Goal: Task Accomplishment & Management: Use online tool/utility

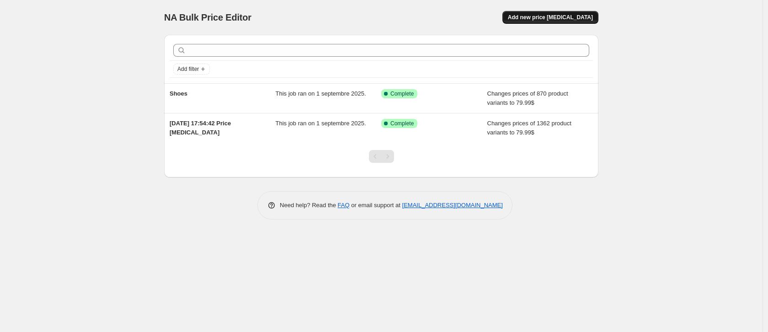
click at [588, 15] on span "Add new price [MEDICAL_DATA]" at bounding box center [550, 17] width 85 height 7
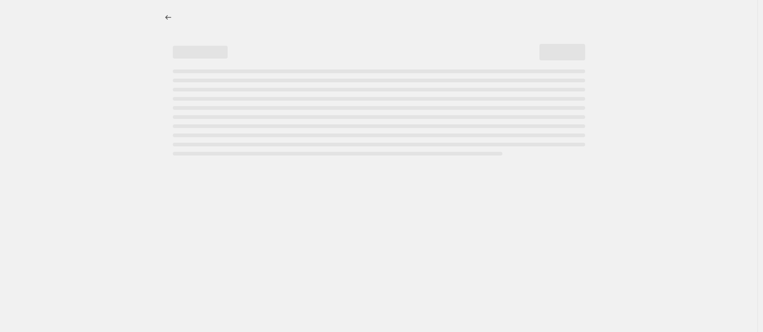
select select "percentage"
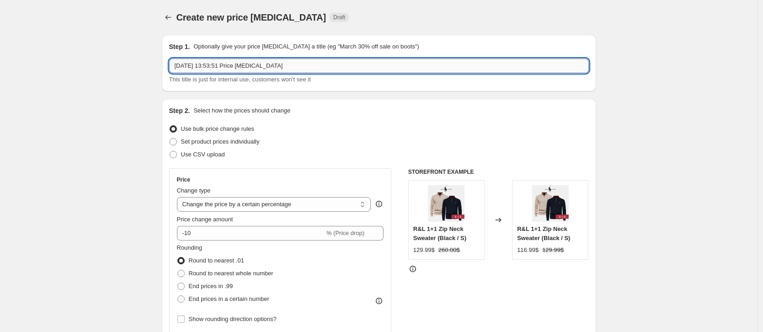
click at [227, 64] on input "[DATE] 13:53:51 Price [MEDICAL_DATA]" at bounding box center [379, 66] width 420 height 15
type input "women shoes"
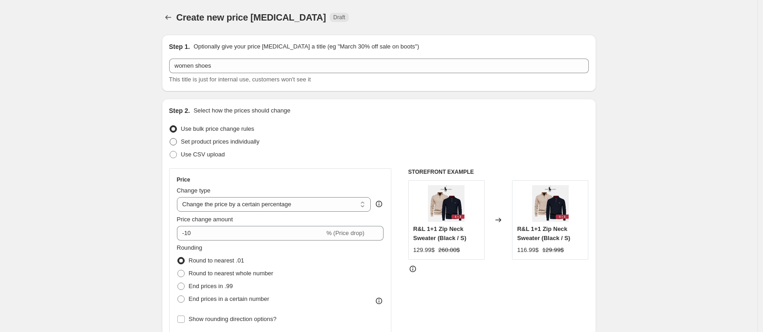
click at [257, 143] on span "Set product prices individually" at bounding box center [220, 141] width 79 height 7
click at [170, 139] on input "Set product prices individually" at bounding box center [170, 138] width 0 height 0
radio input "true"
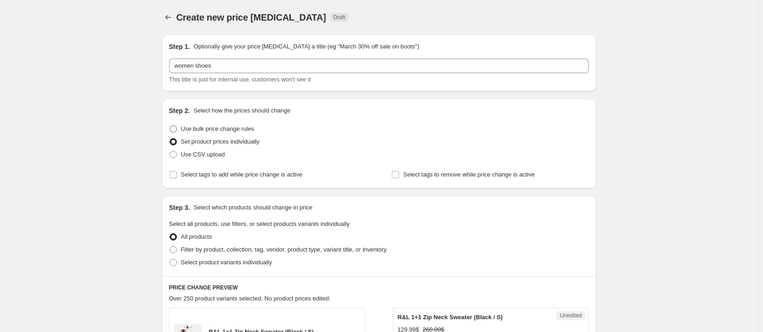
click at [211, 123] on label "Use bulk price change rules" at bounding box center [211, 129] width 85 height 13
click at [170, 125] on input "Use bulk price change rules" at bounding box center [170, 125] width 0 height 0
radio input "true"
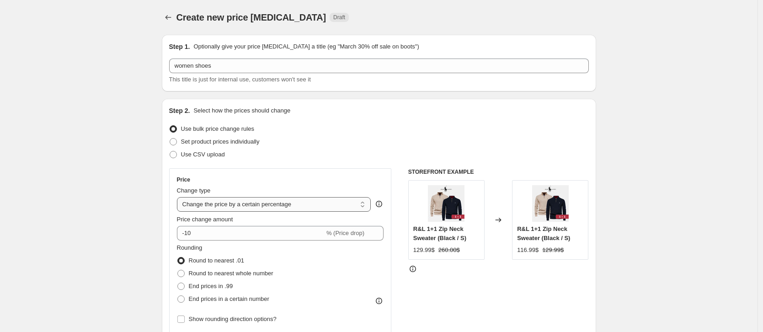
click at [275, 205] on select "Change the price to a certain amount Change the price by a certain amount Chang…" at bounding box center [274, 204] width 194 height 15
select select "to"
click at [179, 197] on select "Change the price to a certain amount Change the price by a certain amount Chang…" at bounding box center [274, 204] width 194 height 15
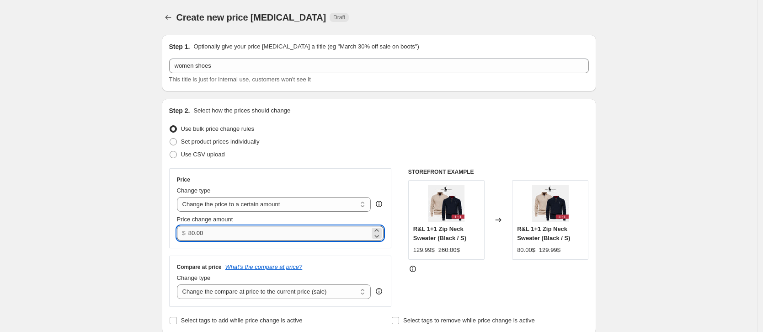
click at [239, 231] on input "80.00" at bounding box center [279, 233] width 182 height 15
type input "79"
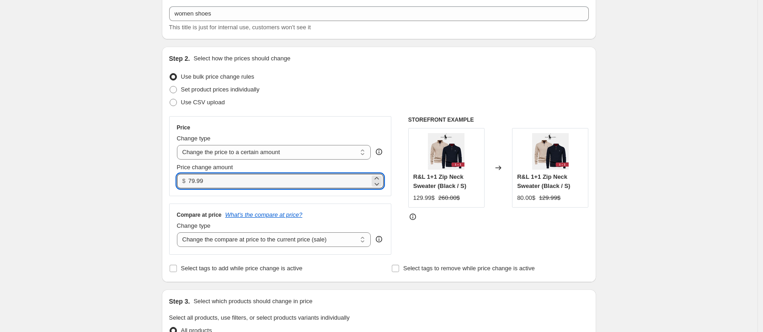
scroll to position [126, 0]
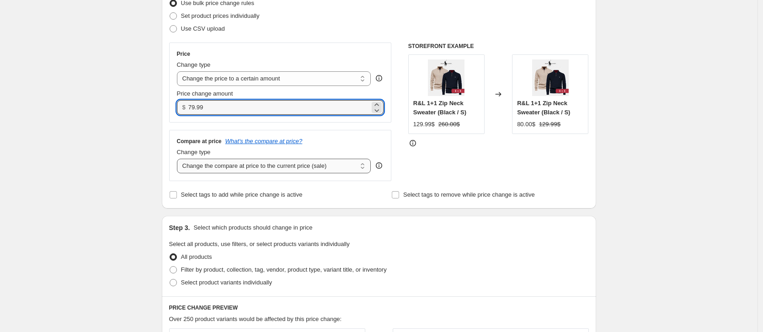
type input "79.99"
click at [280, 167] on select "Change the compare at price to the current price (sale) Change the compare at p…" at bounding box center [274, 166] width 194 height 15
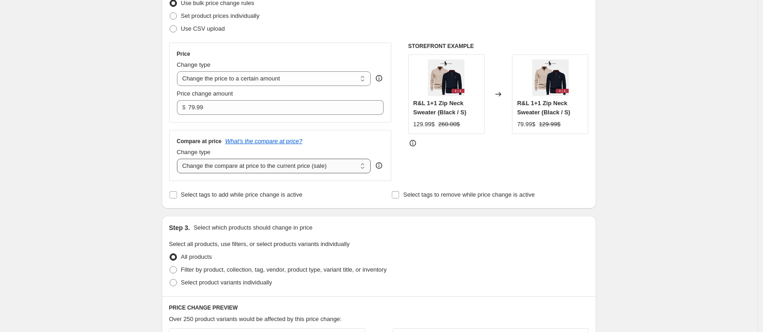
select select "to"
click at [179, 159] on select "Change the compare at price to the current price (sale) Change the compare at p…" at bounding box center [274, 166] width 194 height 15
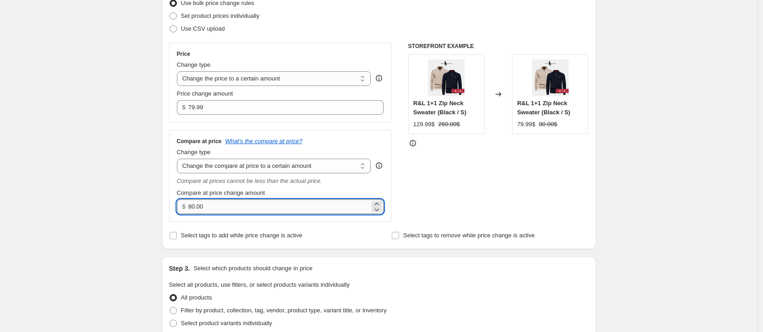
click at [202, 207] on input "80.00" at bounding box center [279, 206] width 182 height 15
click at [250, 210] on input "80.16000" at bounding box center [279, 206] width 182 height 15
type input "160.00"
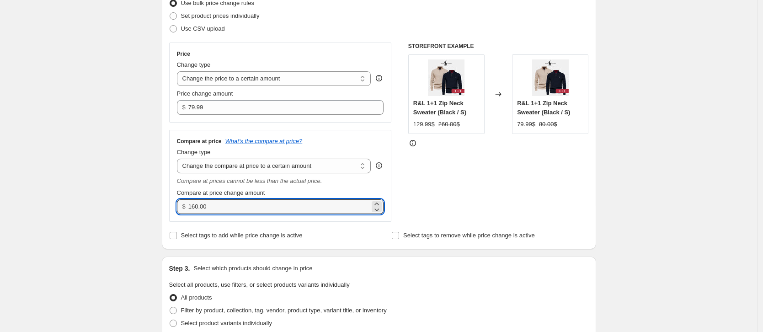
click at [406, 272] on div "Step 3. Select which products should change in price" at bounding box center [379, 268] width 420 height 9
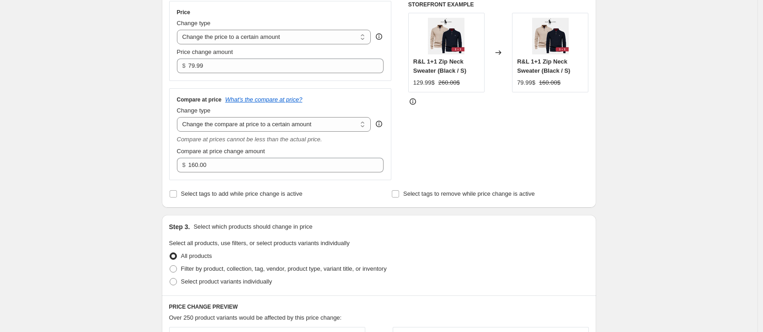
scroll to position [281, 0]
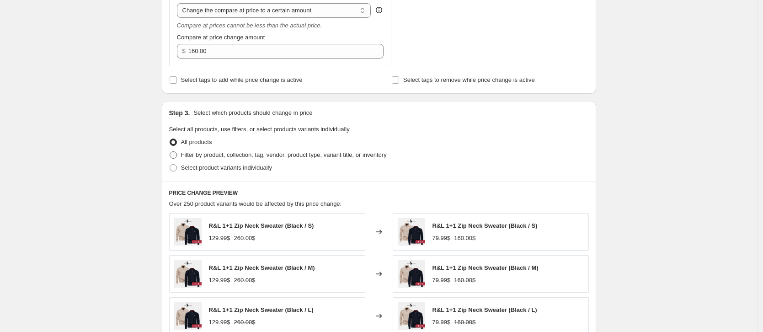
click at [250, 154] on span "Filter by product, collection, tag, vendor, product type, variant title, or inv…" at bounding box center [284, 154] width 206 height 7
click at [170, 152] on input "Filter by product, collection, tag, vendor, product type, variant title, or inv…" at bounding box center [170, 151] width 0 height 0
radio input "true"
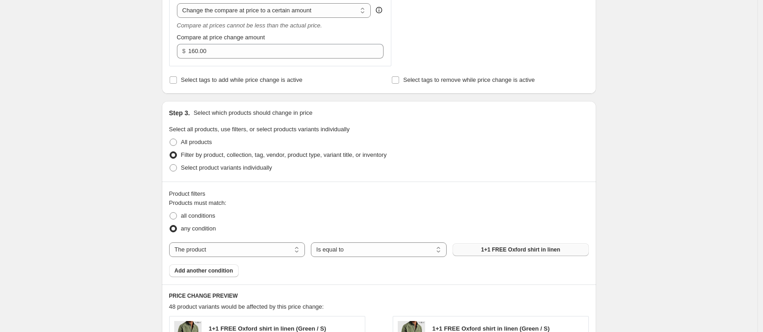
click at [482, 249] on button "1+1 FREE Oxford shirt in linen" at bounding box center [521, 249] width 136 height 13
click at [219, 249] on select "The product The product's collection The product's tag The product's vendor The…" at bounding box center [237, 249] width 136 height 15
click at [171, 242] on select "The product The product's collection The product's tag The product's vendor The…" at bounding box center [237, 249] width 136 height 15
click at [394, 249] on select "Is equal to Is not equal to" at bounding box center [379, 249] width 136 height 15
click at [313, 242] on select "Is equal to Is not equal to" at bounding box center [379, 249] width 136 height 15
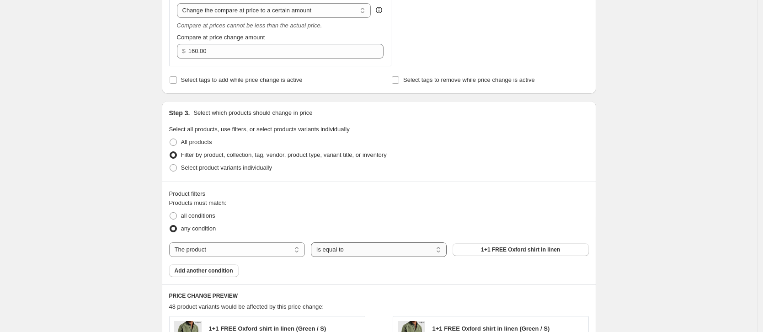
click at [232, 242] on select "The product The product's collection The product's tag The product's vendor The…" at bounding box center [237, 249] width 136 height 15
click at [498, 249] on span "1+1 FREE Oxford shirt in linen" at bounding box center [520, 249] width 79 height 7
click at [255, 172] on span "Select product variants individually" at bounding box center [226, 167] width 91 height 9
click at [170, 165] on input "Select product variants individually" at bounding box center [170, 164] width 0 height 0
radio input "true"
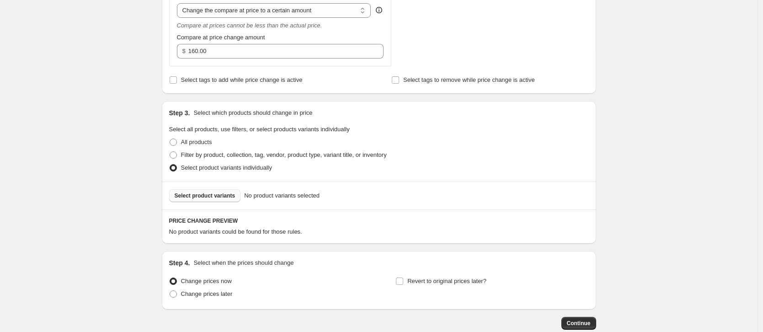
click at [231, 197] on span "Select product variants" at bounding box center [205, 195] width 61 height 7
click at [224, 152] on span "Filter by product, collection, tag, vendor, product type, variant title, or inv…" at bounding box center [284, 154] width 206 height 7
click at [170, 152] on input "Filter by product, collection, tag, vendor, product type, variant title, or inv…" at bounding box center [170, 151] width 0 height 0
radio input "true"
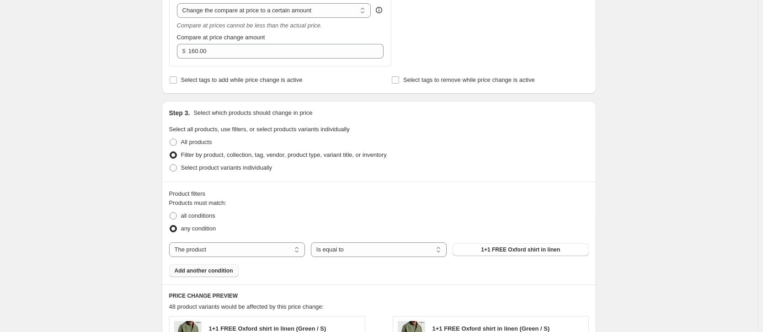
click at [221, 273] on span "Add another condition" at bounding box center [204, 270] width 59 height 7
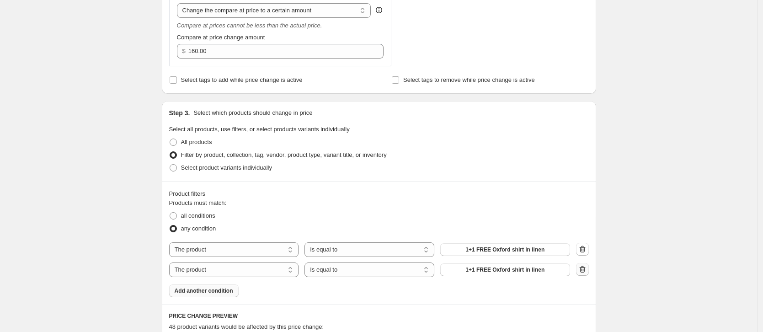
click at [586, 273] on icon "button" at bounding box center [582, 269] width 9 height 9
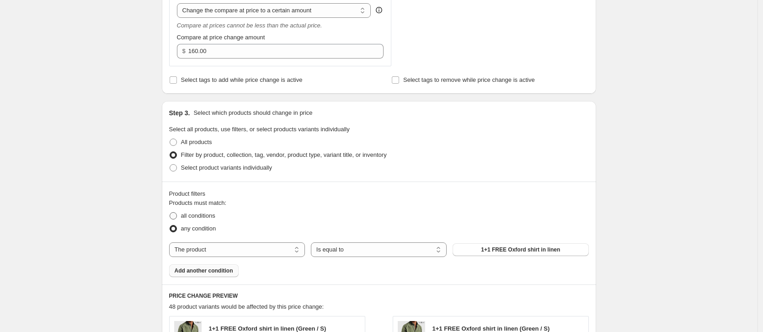
click at [197, 216] on span "all conditions" at bounding box center [198, 215] width 34 height 7
click at [170, 213] on input "all conditions" at bounding box center [170, 212] width 0 height 0
radio input "true"
click at [216, 228] on span "any condition" at bounding box center [198, 228] width 35 height 7
click at [170, 225] on input "any condition" at bounding box center [170, 225] width 0 height 0
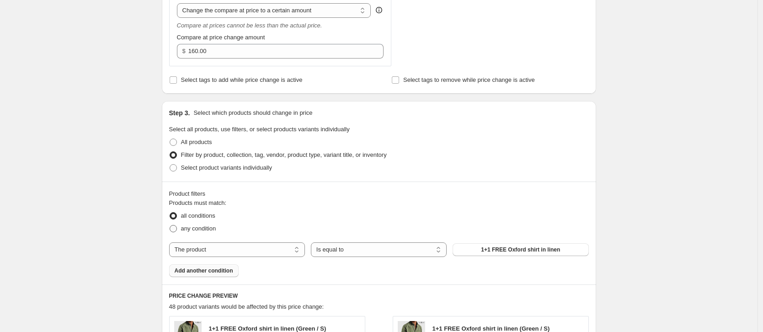
radio input "true"
click at [513, 249] on span "1+1 FREE Oxford shirt in linen" at bounding box center [520, 249] width 79 height 7
click at [210, 262] on div "Products must match: all conditions any condition The product The product's col…" at bounding box center [379, 237] width 420 height 79
click at [217, 253] on select "The product The product's collection The product's tag The product's vendor The…" at bounding box center [237, 249] width 136 height 15
select select "collection"
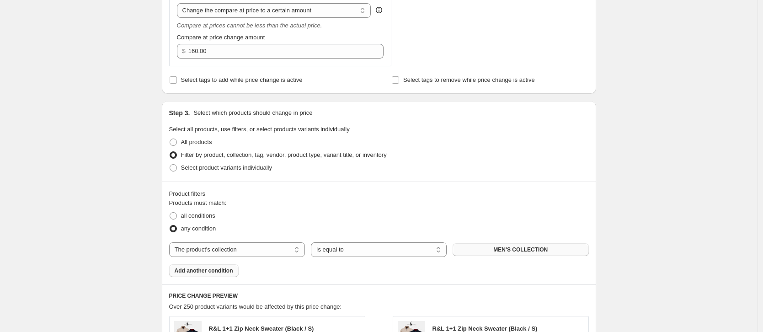
click at [509, 250] on span "MEN'S COLLECTION" at bounding box center [520, 249] width 54 height 7
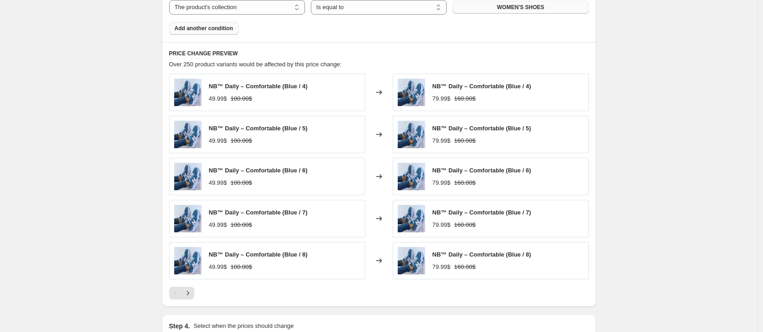
scroll to position [640, 0]
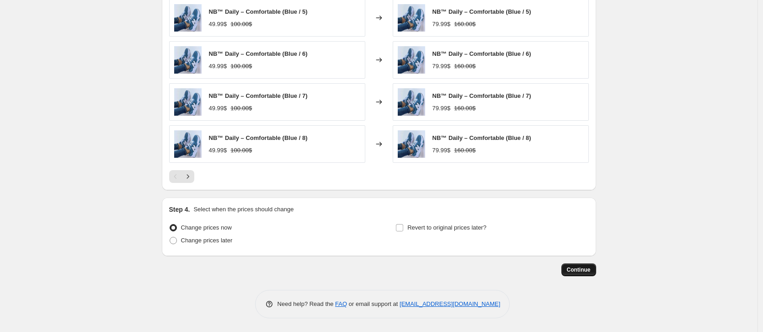
click at [578, 273] on span "Continue" at bounding box center [579, 269] width 24 height 7
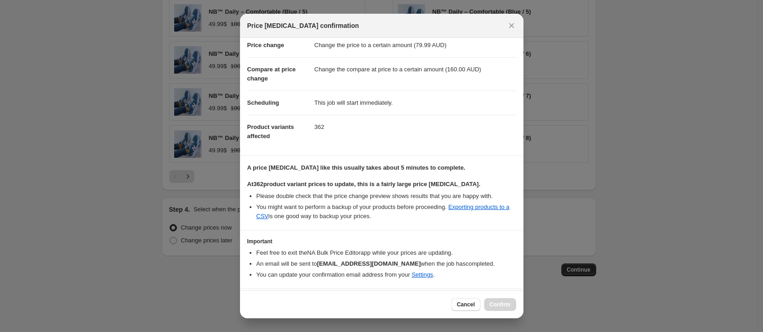
scroll to position [47, 0]
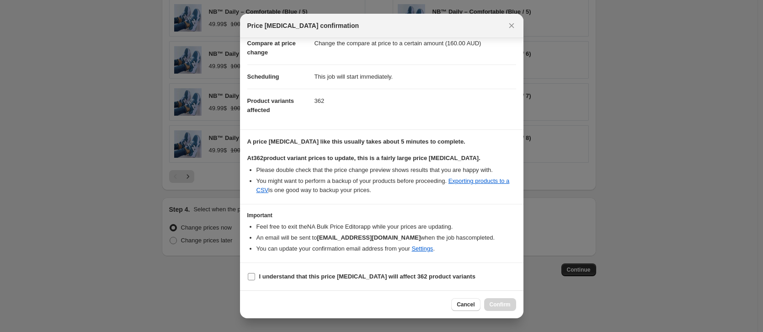
click at [271, 279] on b "I understand that this price [MEDICAL_DATA] will affect 362 product variants" at bounding box center [367, 276] width 216 height 7
click at [255, 279] on input "I understand that this price [MEDICAL_DATA] will affect 362 product variants" at bounding box center [251, 276] width 7 height 7
checkbox input "true"
click at [505, 297] on div "Cancel Confirm" at bounding box center [382, 304] width 284 height 28
click at [505, 301] on span "Confirm" at bounding box center [500, 304] width 21 height 7
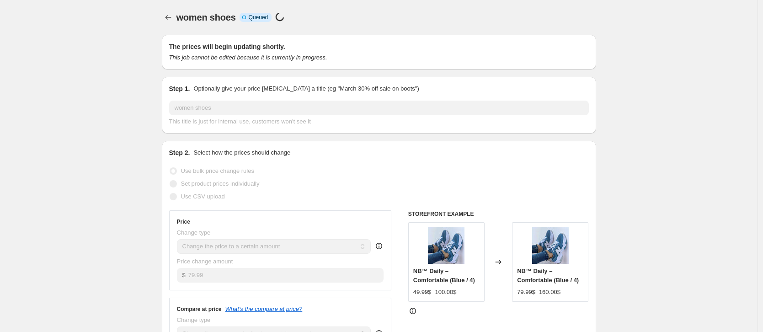
scroll to position [640, 0]
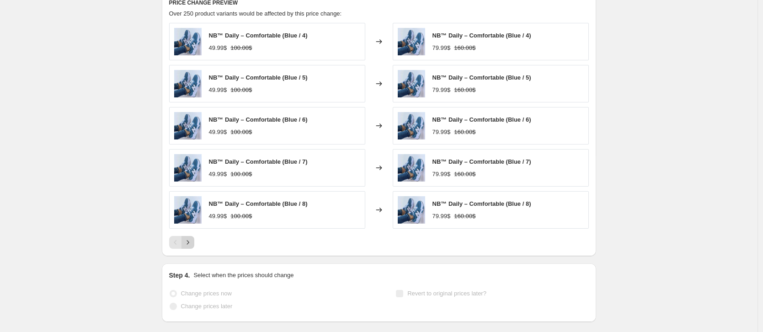
select select "to"
select select "collection"
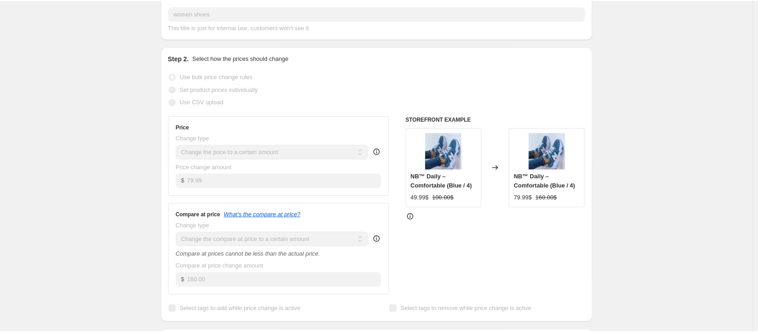
scroll to position [0, 0]
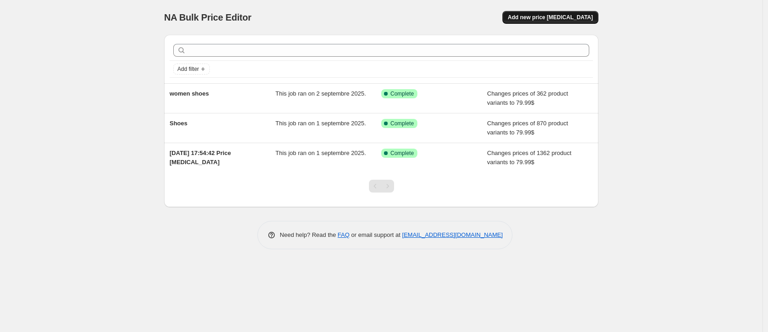
click at [544, 20] on span "Add new price [MEDICAL_DATA]" at bounding box center [550, 17] width 85 height 7
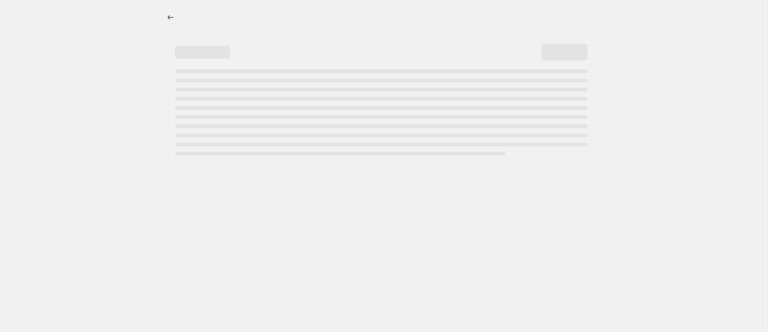
select select "percentage"
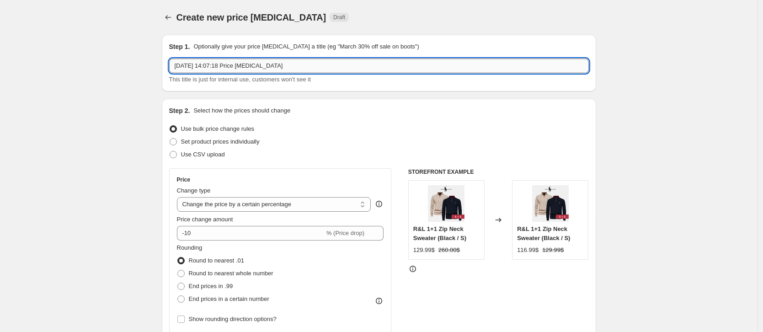
click at [219, 68] on input "[DATE] 14:07:18 Price [MEDICAL_DATA]" at bounding box center [379, 66] width 420 height 15
click at [219, 68] on input "2 sept. 2025, 14:07:18 Price change job" at bounding box center [379, 66] width 420 height 15
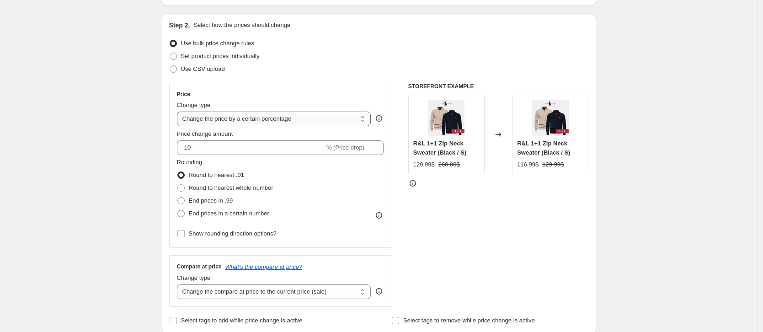
scroll to position [177, 0]
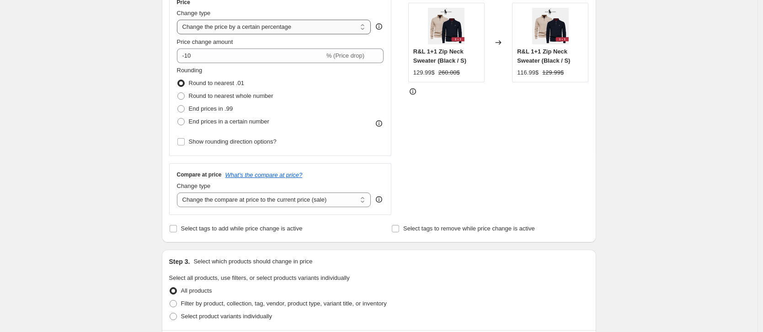
type input "womens clothes"
click at [251, 28] on select "Change the price to a certain amount Change the price by a certain amount Chang…" at bounding box center [274, 27] width 194 height 15
select select "to"
click at [179, 20] on select "Change the price to a certain amount Change the price by a certain amount Chang…" at bounding box center [274, 27] width 194 height 15
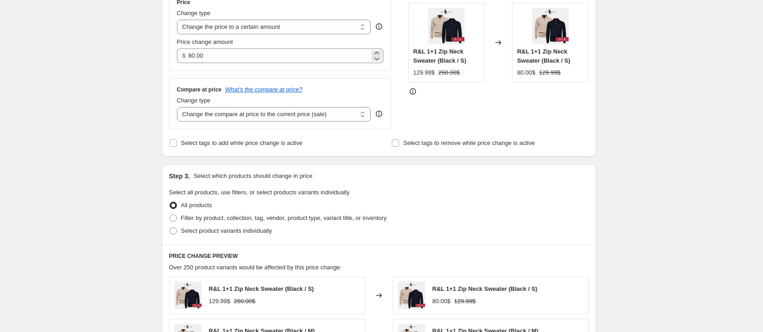
click at [186, 59] on span "$" at bounding box center [183, 55] width 3 height 7
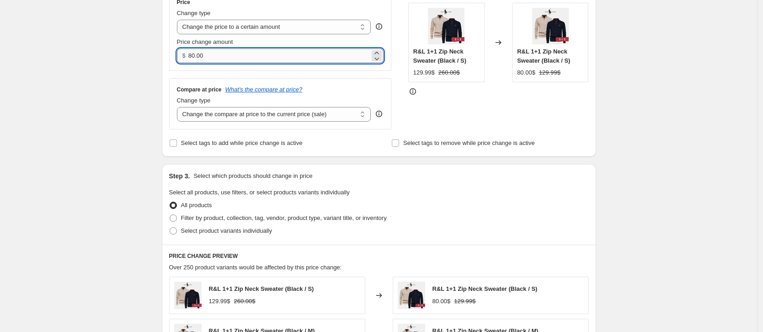
click at [196, 55] on input "80.00" at bounding box center [279, 55] width 182 height 15
type input "79"
type input "79.99"
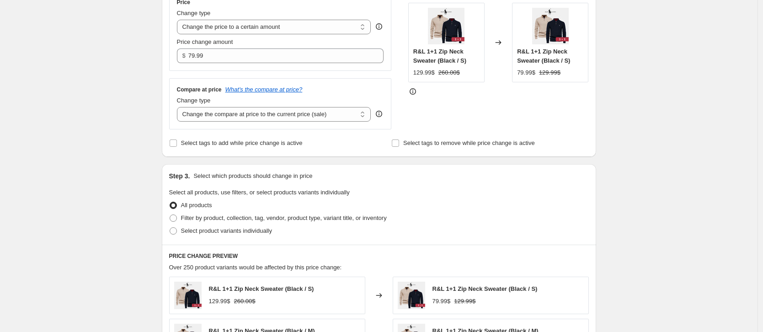
click at [405, 175] on div "Step 3. Select which products should change in price" at bounding box center [379, 175] width 420 height 9
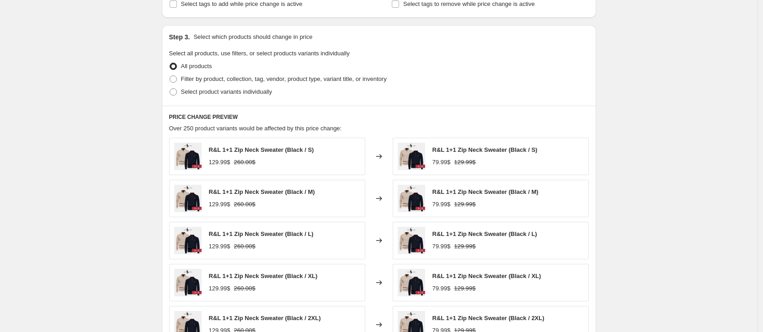
scroll to position [318, 0]
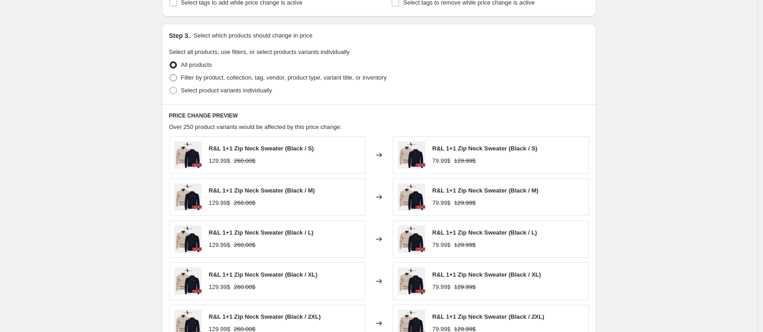
click at [321, 78] on span "Filter by product, collection, tag, vendor, product type, variant title, or inv…" at bounding box center [284, 77] width 206 height 7
click at [170, 75] on input "Filter by product, collection, tag, vendor, product type, variant title, or inv…" at bounding box center [170, 74] width 0 height 0
radio input "true"
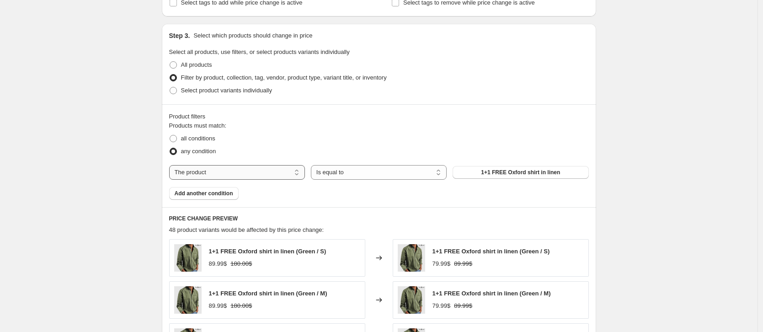
click at [233, 177] on select "The product The product's collection The product's tag The product's vendor The…" at bounding box center [237, 172] width 136 height 15
select select "collection"
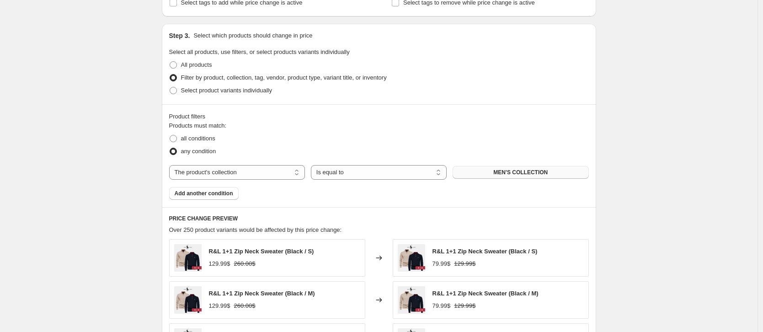
click at [513, 169] on button "MEN'S COLLECTION" at bounding box center [521, 172] width 136 height 13
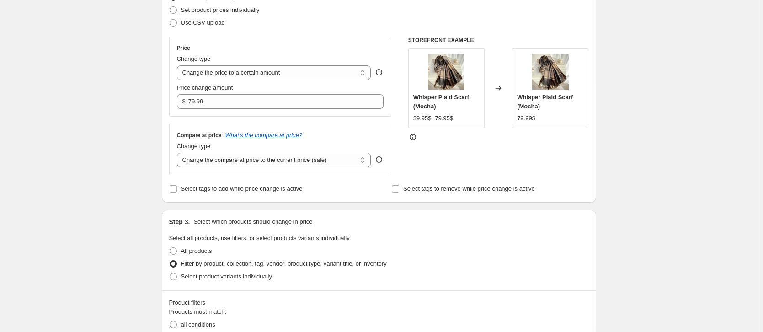
scroll to position [131, 0]
click at [268, 166] on select "Change the compare at price to the current price (sale) Change the compare at p…" at bounding box center [274, 160] width 194 height 15
select select "to"
click at [179, 153] on select "Change the compare at price to the current price (sale) Change the compare at p…" at bounding box center [274, 160] width 194 height 15
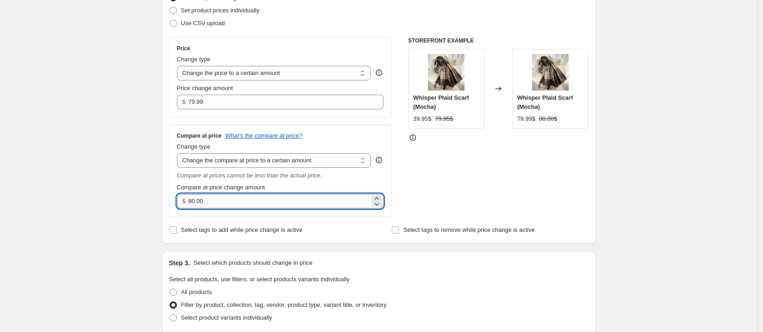
click at [191, 200] on input "80.00" at bounding box center [279, 201] width 182 height 15
type input "160.00"
click at [382, 212] on div "Compare at price What's the compare at price? Change type Change the compare at…" at bounding box center [280, 170] width 223 height 92
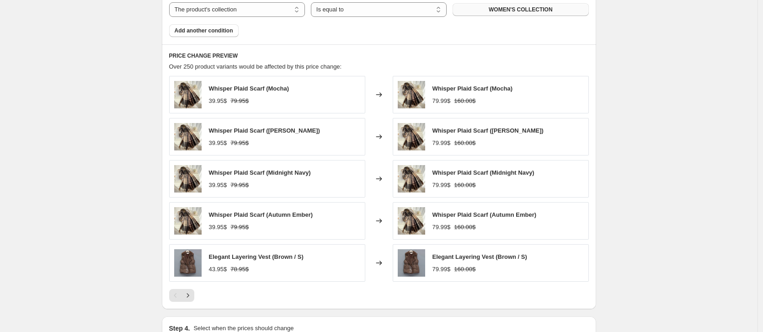
scroll to position [640, 0]
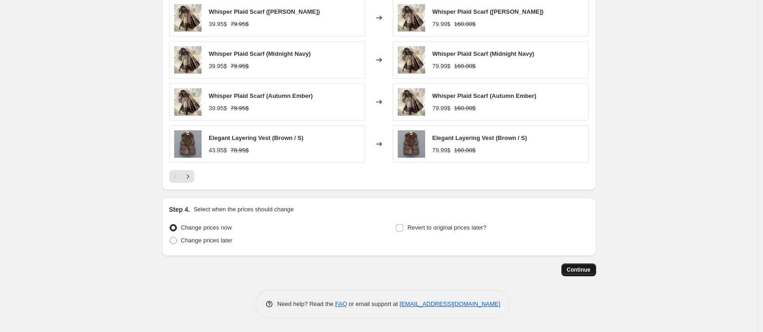
click at [594, 270] on button "Continue" at bounding box center [579, 269] width 35 height 13
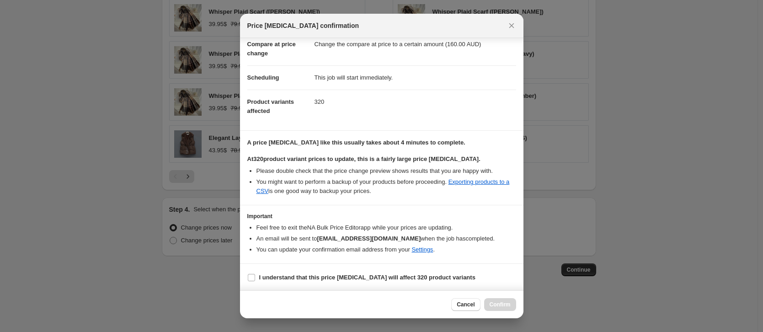
scroll to position [47, 0]
click at [302, 277] on b "I understand that this price change job will affect 320 product variants" at bounding box center [367, 276] width 216 height 7
click at [255, 277] on input "I understand that this price change job will affect 320 product variants" at bounding box center [251, 276] width 7 height 7
checkbox input "true"
click at [496, 306] on span "Confirm" at bounding box center [500, 304] width 21 height 7
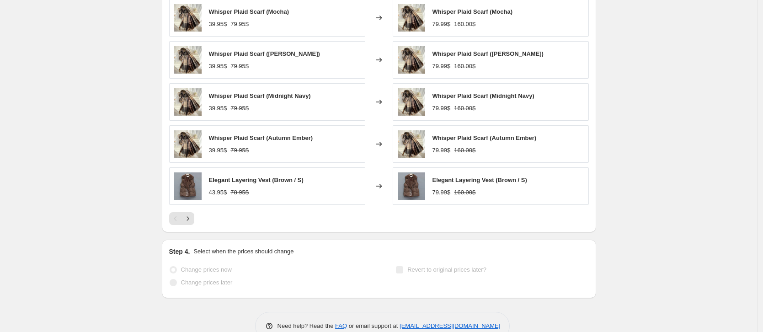
scroll to position [664, 0]
select select "to"
select select "collection"
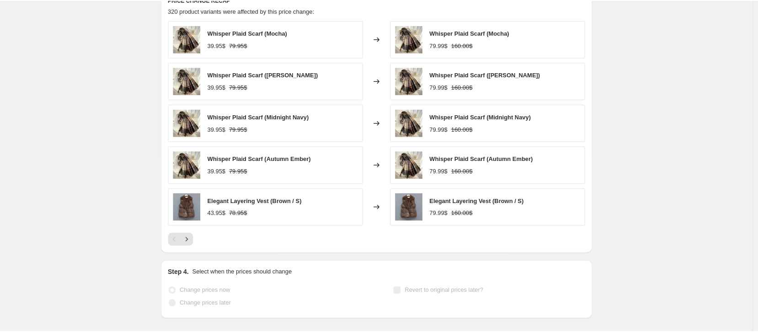
scroll to position [0, 0]
